Goal: Transaction & Acquisition: Purchase product/service

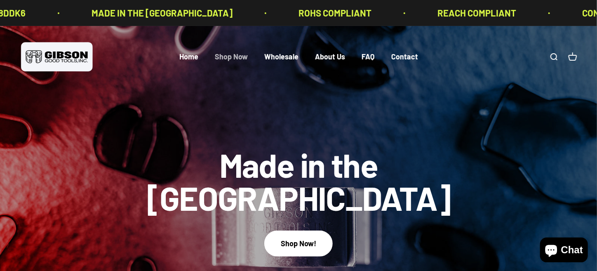
click at [229, 58] on link "Shop Now" at bounding box center [231, 56] width 33 height 9
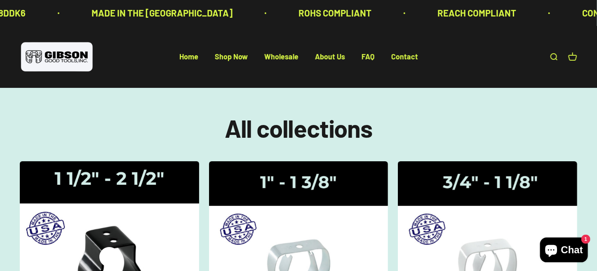
click at [129, 209] on img at bounding box center [109, 243] width 190 height 175
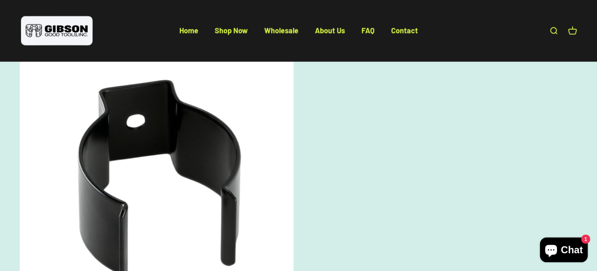
scroll to position [413, 0]
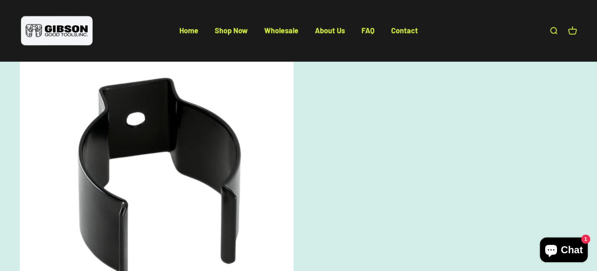
click at [240, 160] on img at bounding box center [157, 172] width 274 height 274
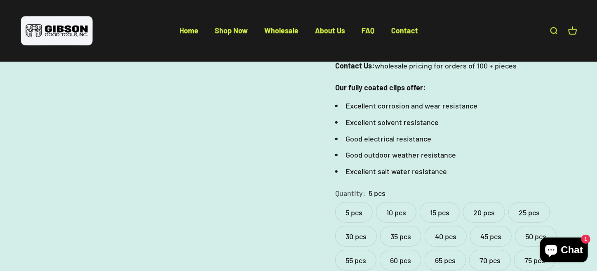
scroll to position [330, 0]
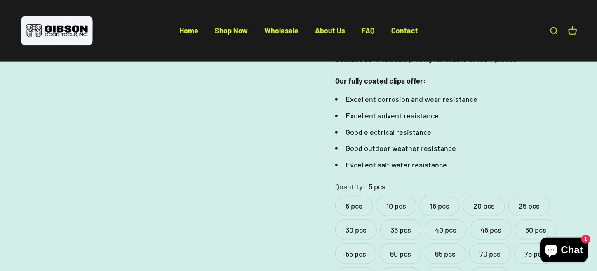
click at [541, 219] on label "50 pcs" at bounding box center [536, 229] width 42 height 21
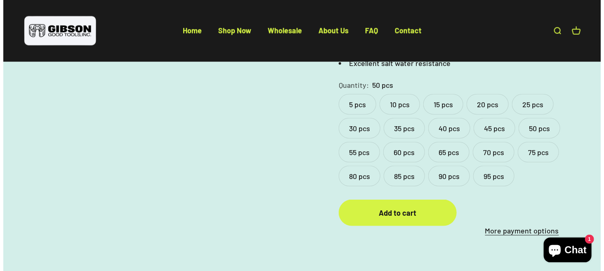
scroll to position [454, 0]
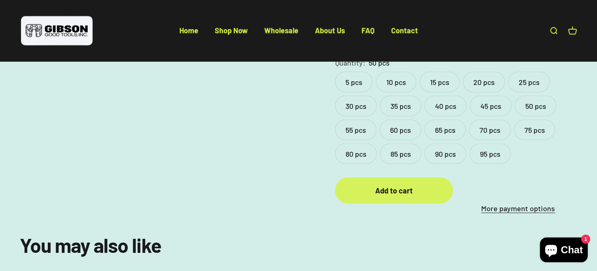
click at [393, 185] on div "Add to cart" at bounding box center [394, 191] width 85 height 12
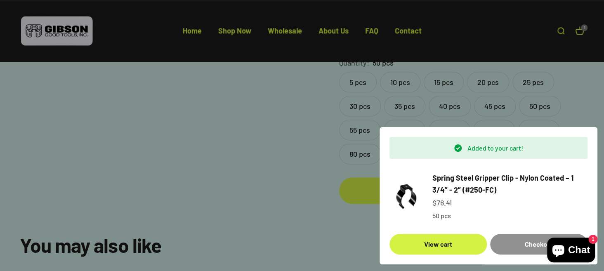
click at [524, 241] on div "Checkout" at bounding box center [539, 244] width 78 height 11
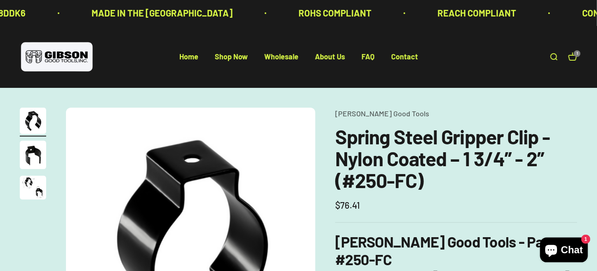
click at [38, 192] on img "Go to item 3" at bounding box center [33, 188] width 26 height 24
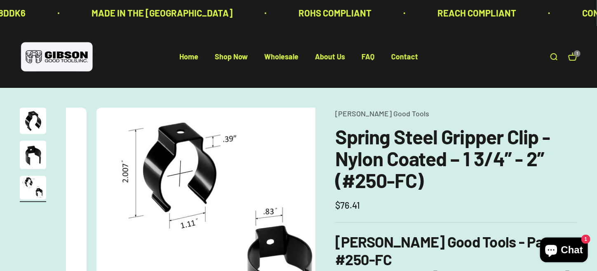
scroll to position [0, 519]
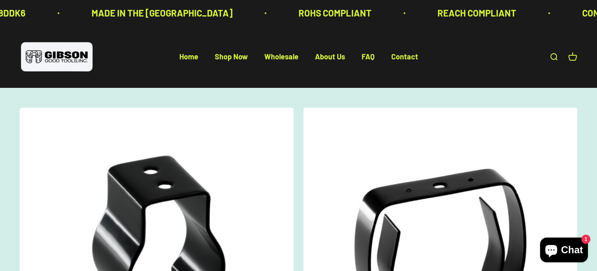
scroll to position [413, 0]
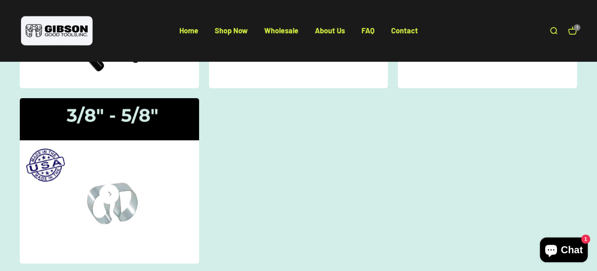
scroll to position [248, 0]
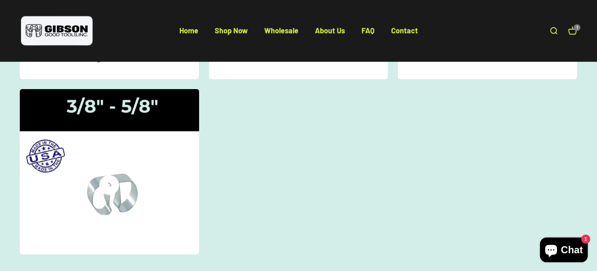
click at [153, 195] on img at bounding box center [109, 171] width 190 height 175
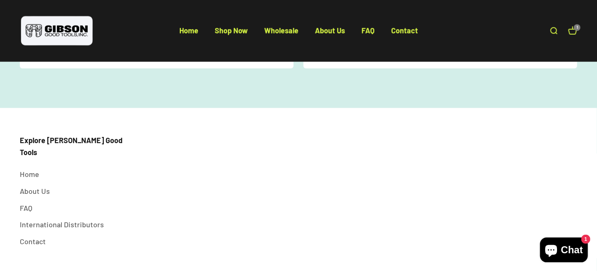
scroll to position [430, 0]
